Goal: Information Seeking & Learning: Learn about a topic

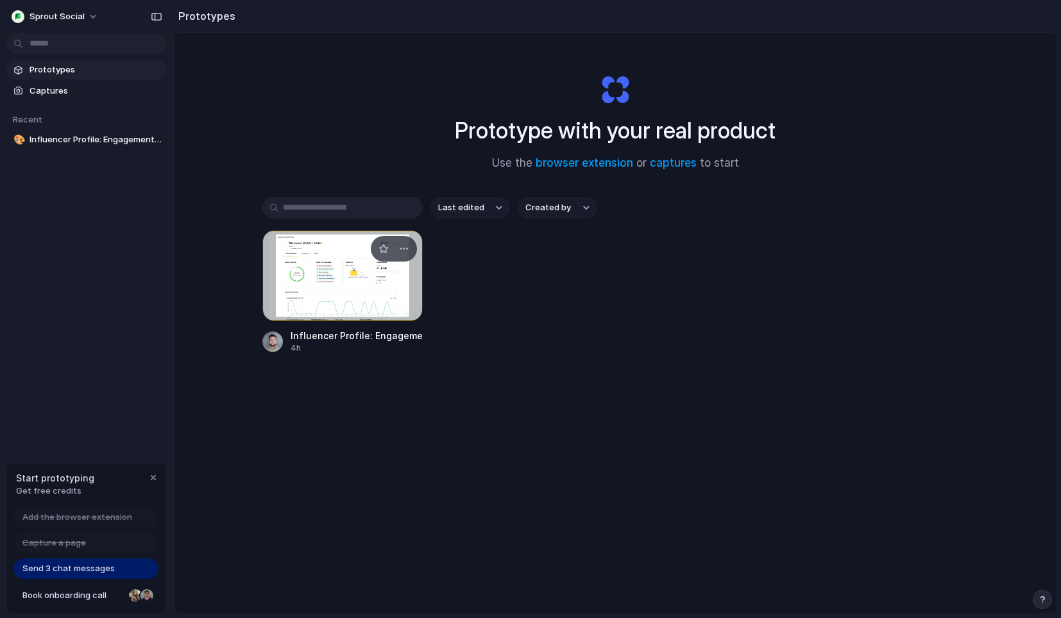
click at [337, 275] on div at bounding box center [342, 275] width 160 height 91
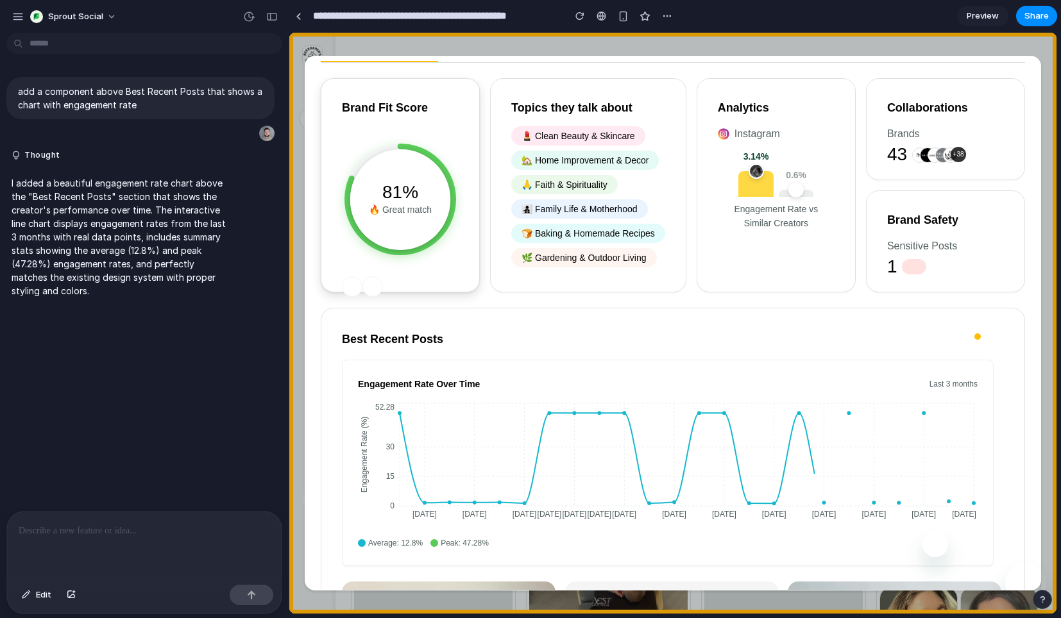
scroll to position [275, 0]
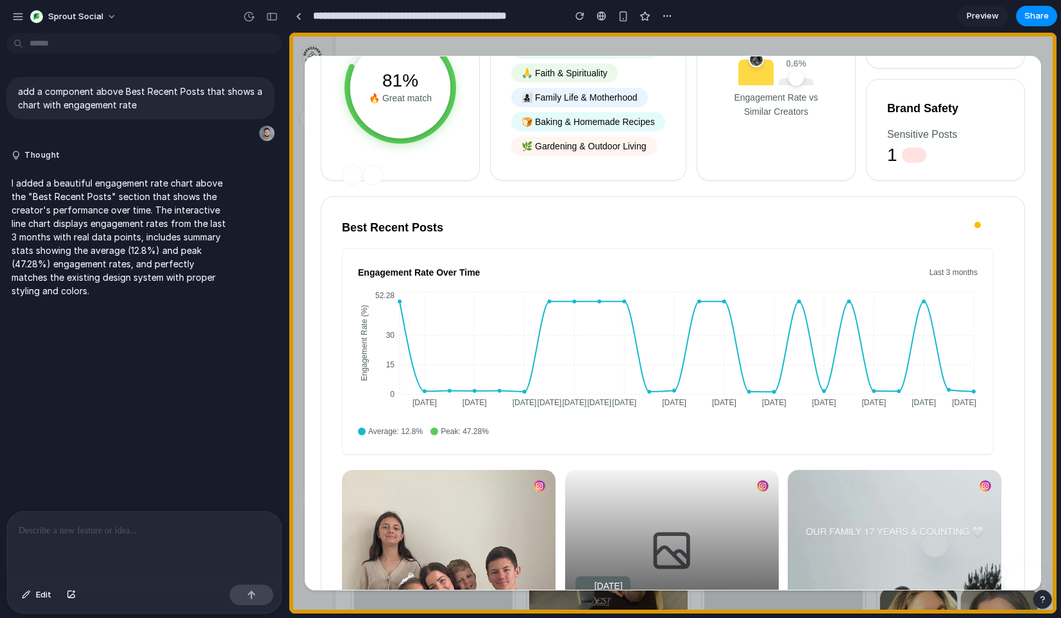
click at [638, 512] on div "[DATE] 1.91% 259" at bounding box center [671, 550] width 193 height 140
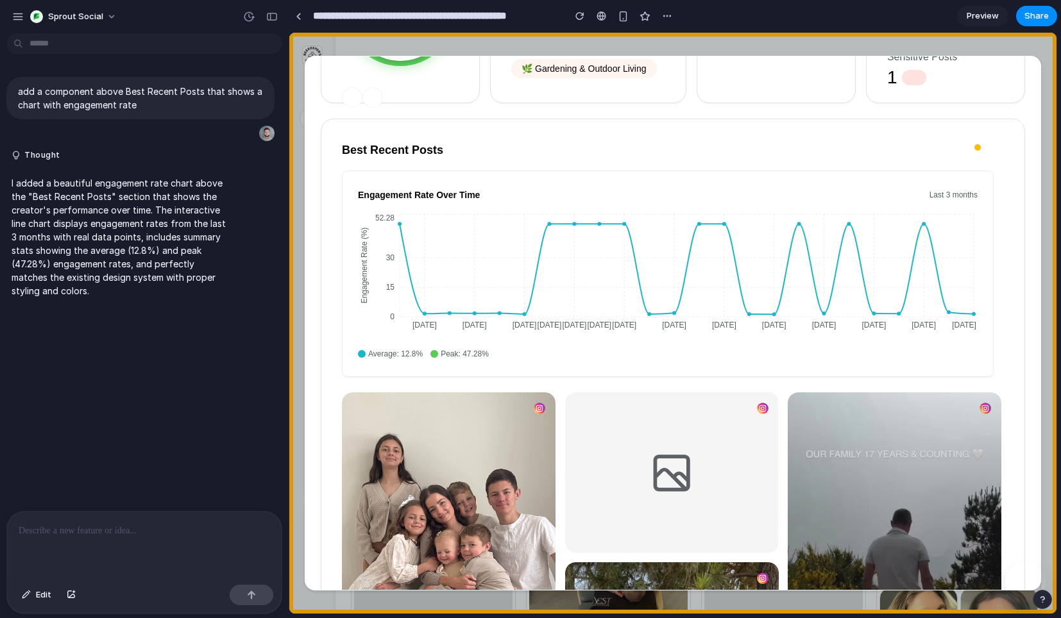
scroll to position [332, 0]
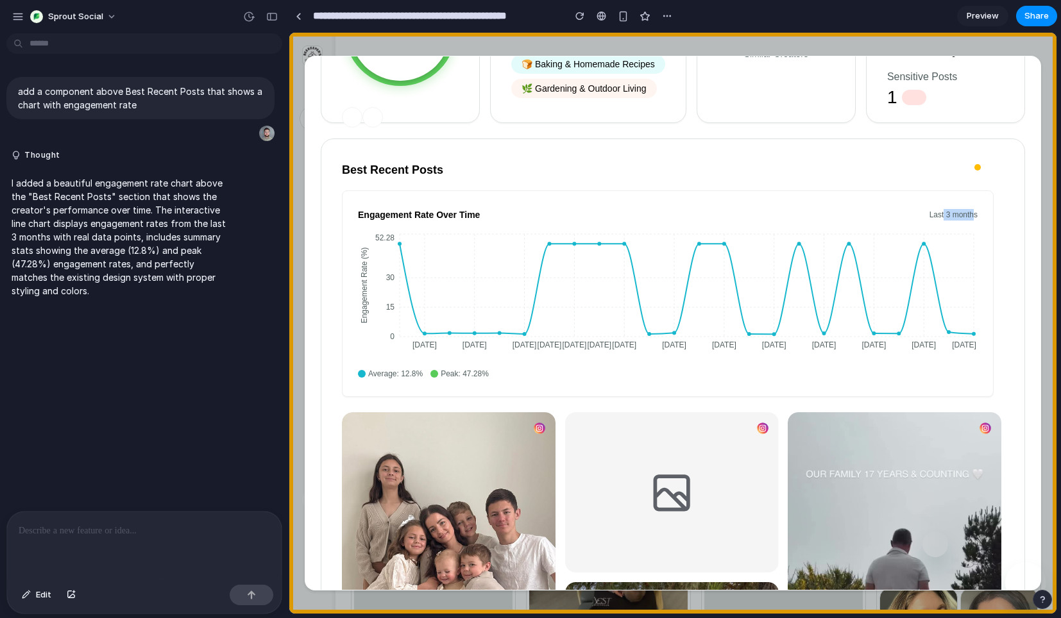
drag, startPoint x: 940, startPoint y: 215, endPoint x: 973, endPoint y: 215, distance: 32.7
click at [973, 215] on div "Last 3 months" at bounding box center [953, 215] width 48 height 12
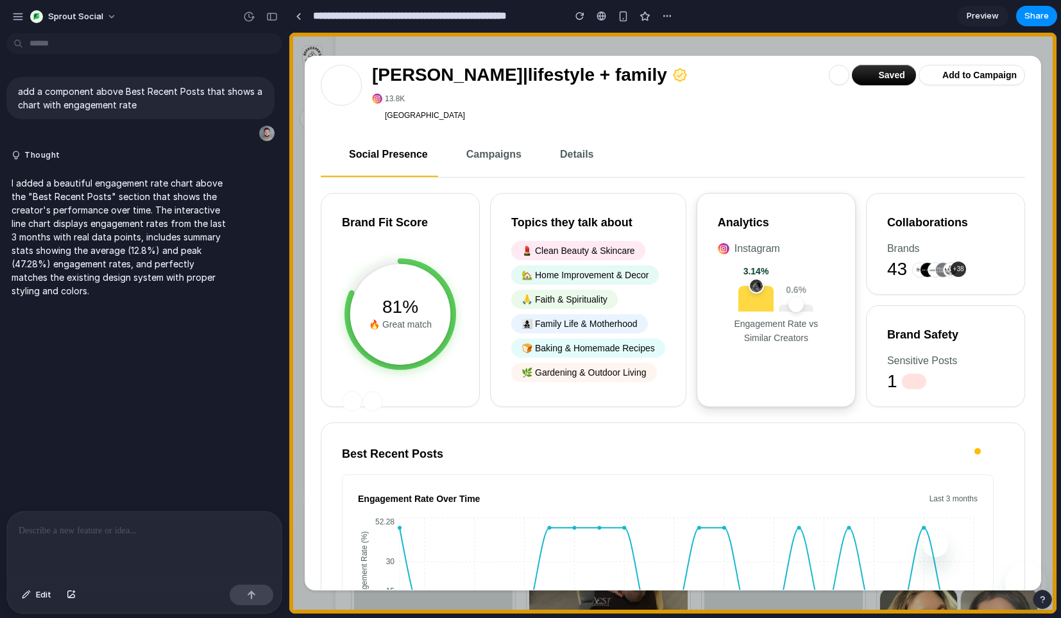
scroll to position [0, 0]
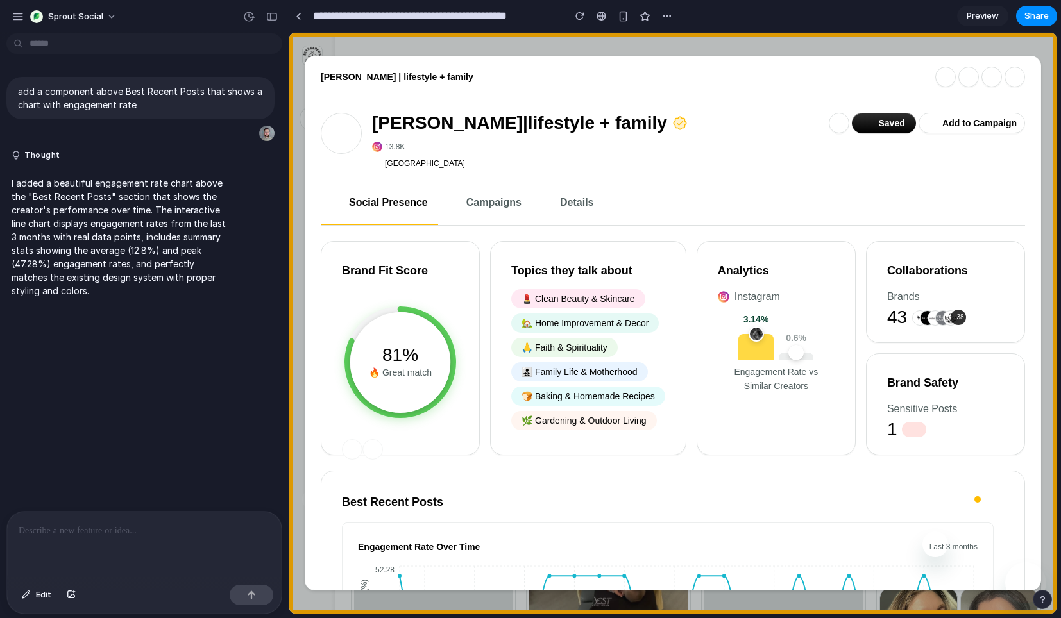
click at [533, 57] on div "[PERSON_NAME] | lifestyle + family" at bounding box center [672, 76] width 735 height 41
